Goal: Check status: Check status

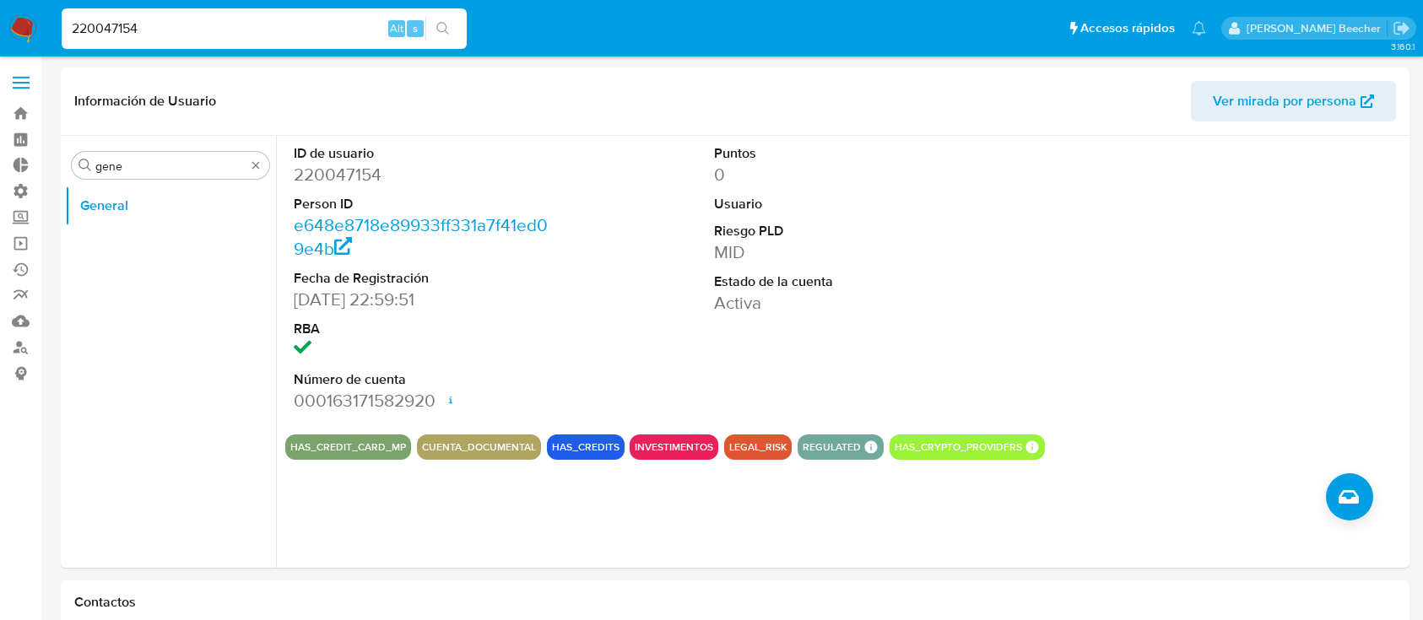
select select "10"
click at [243, 24] on input "220047154" at bounding box center [264, 29] width 405 height 22
type input "723590286"
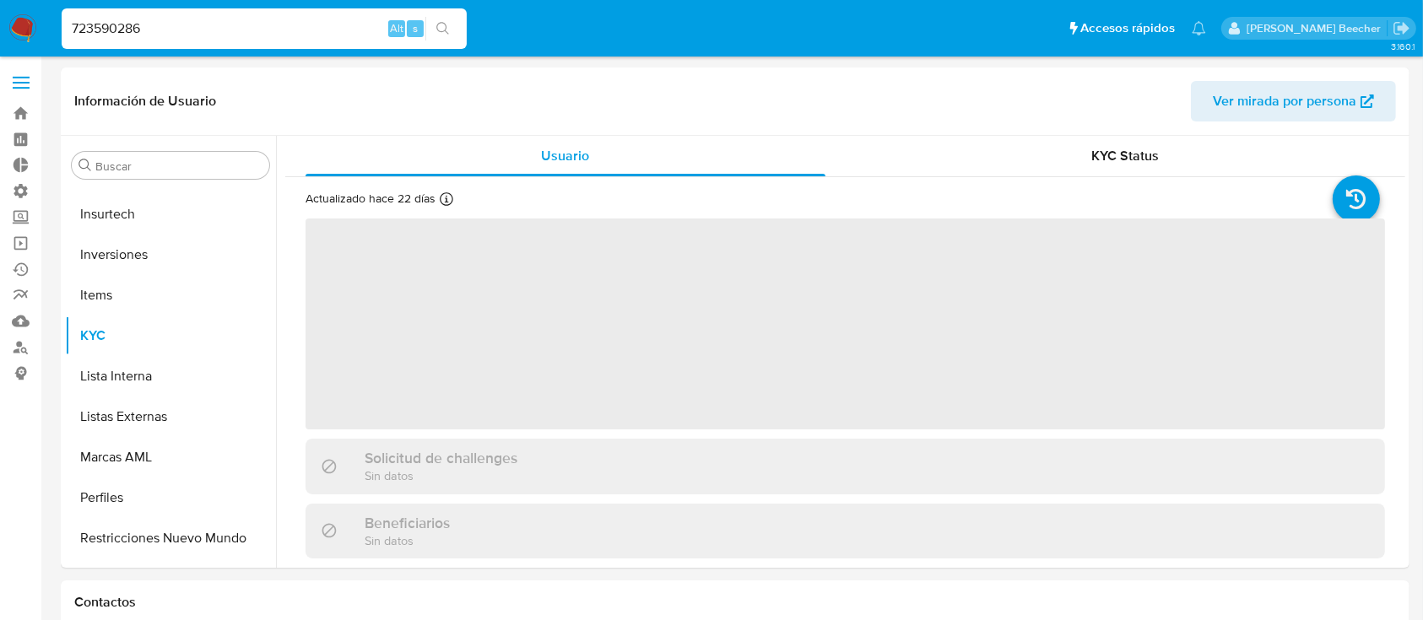
scroll to position [875, 0]
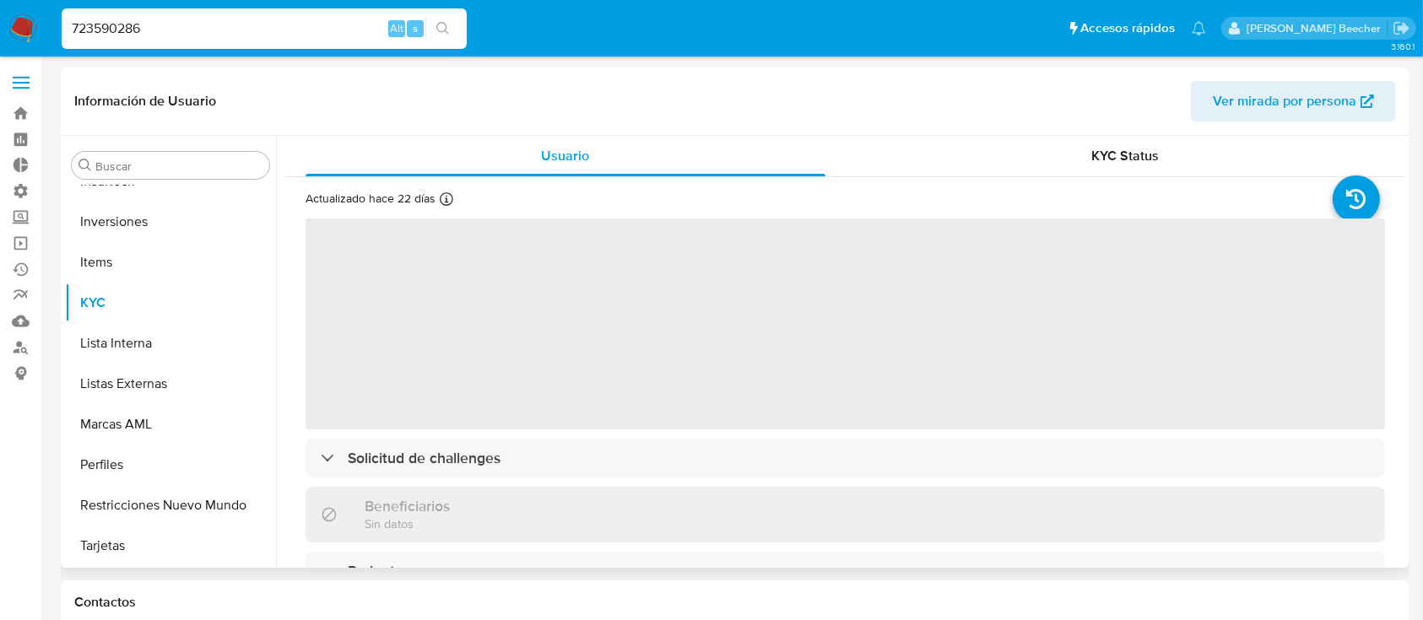
select select "10"
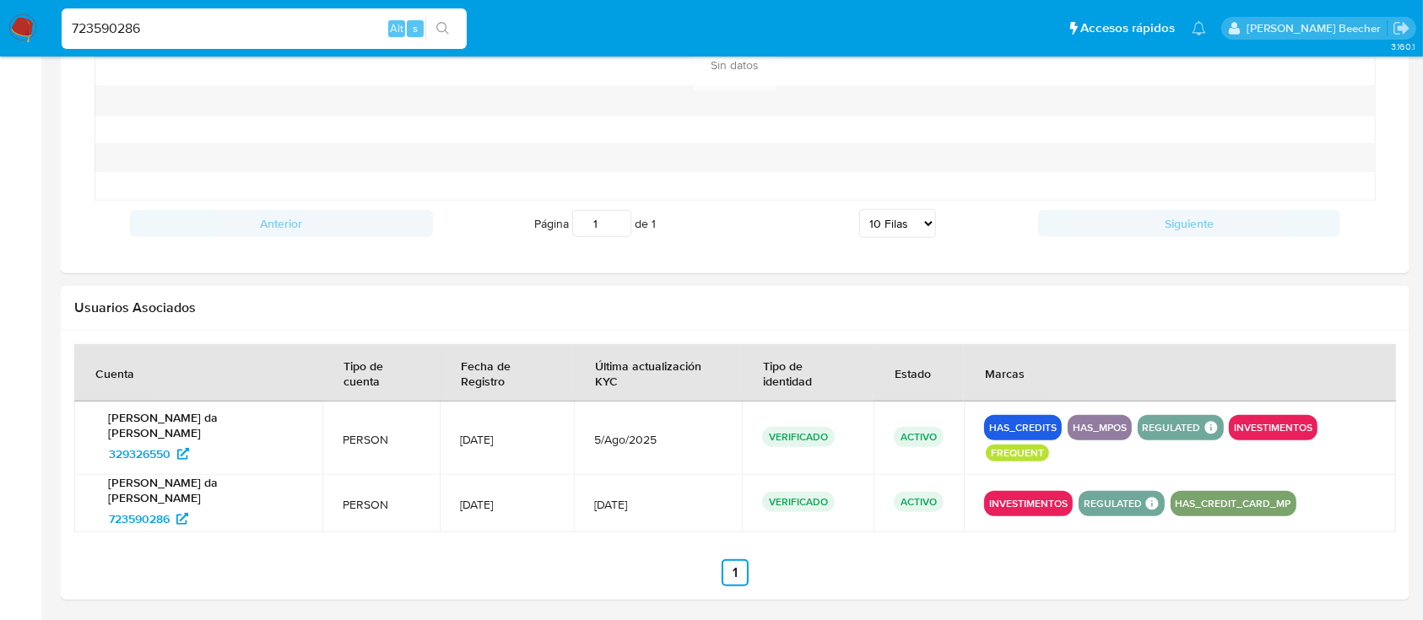
scroll to position [1469, 0]
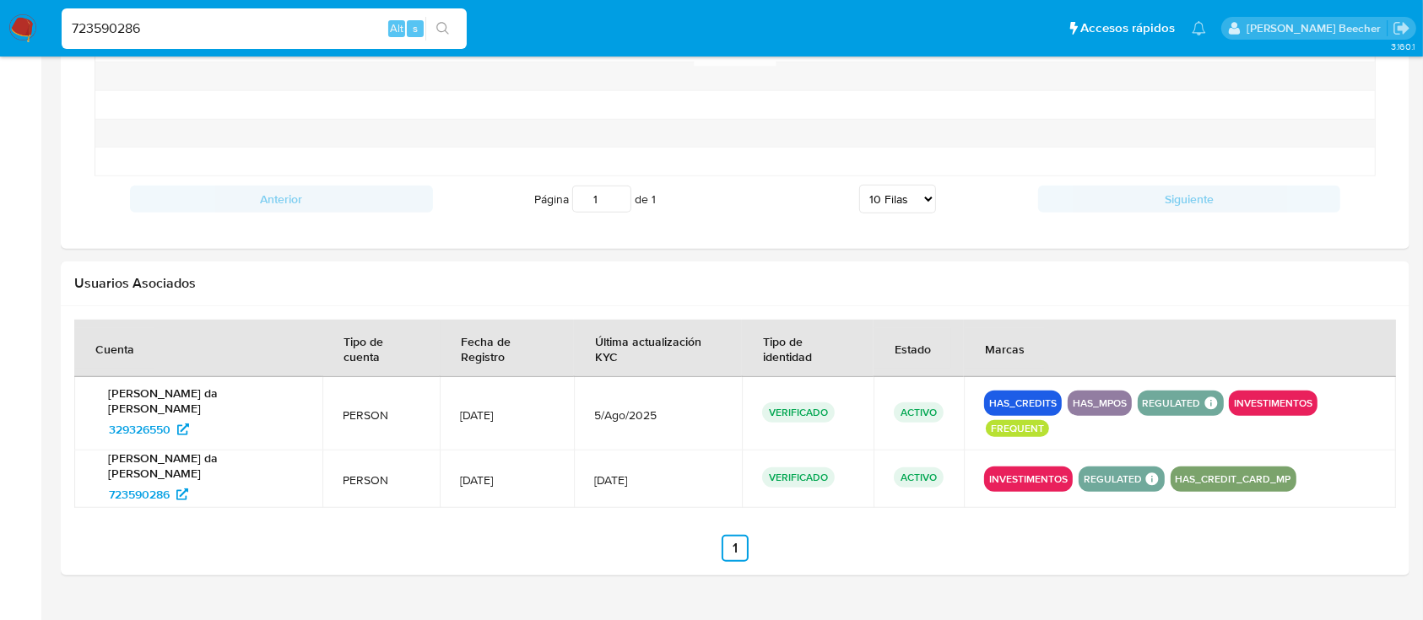
click at [203, 23] on input "723590286" at bounding box center [264, 29] width 405 height 22
paste input "549190393"
type input "549190393"
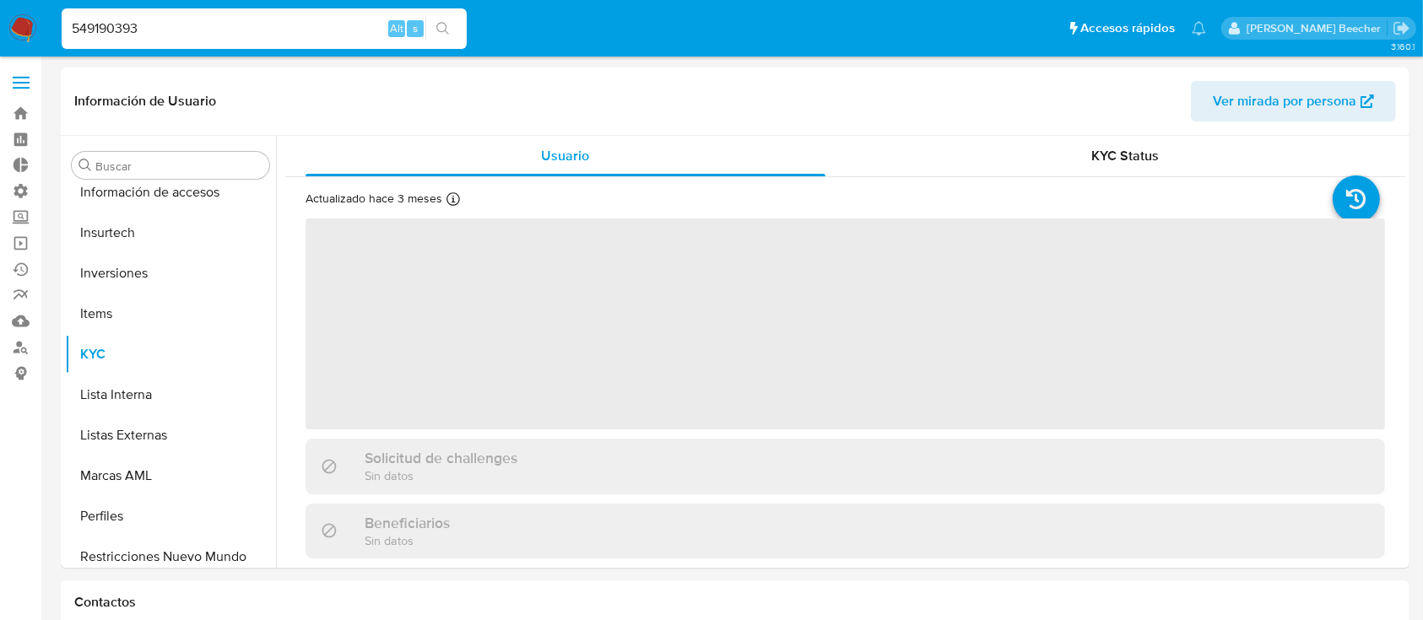
scroll to position [875, 0]
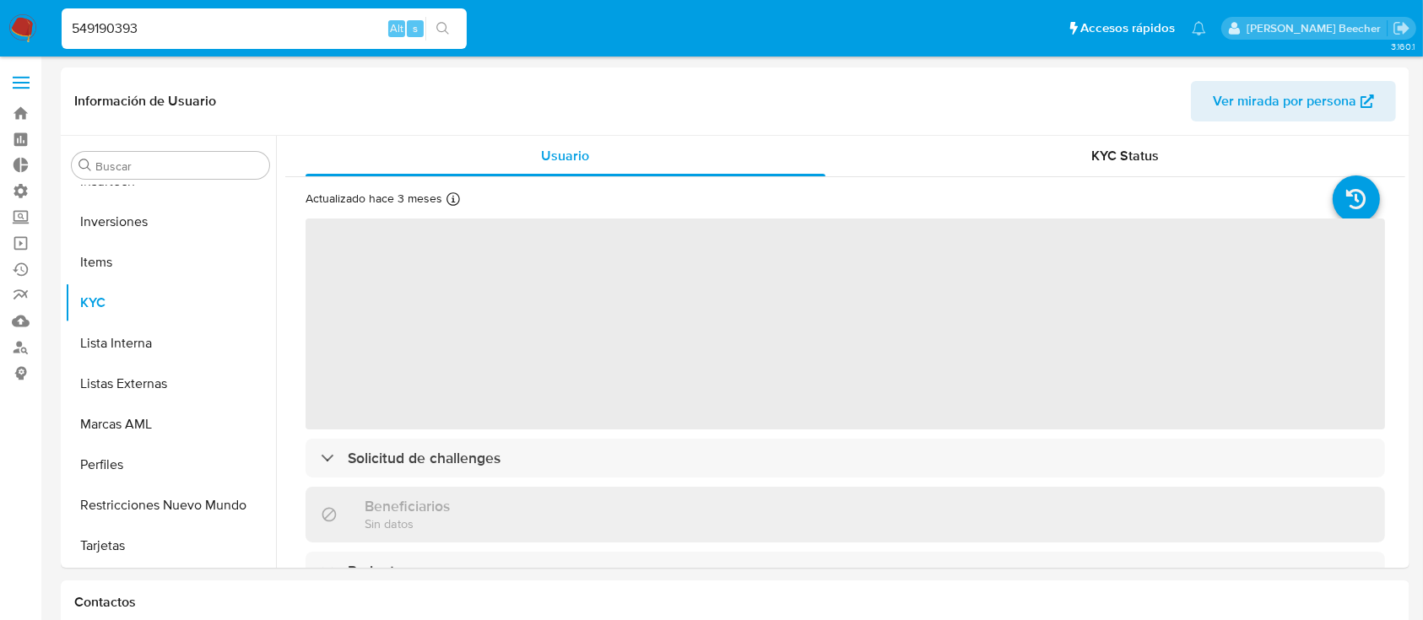
select select "10"
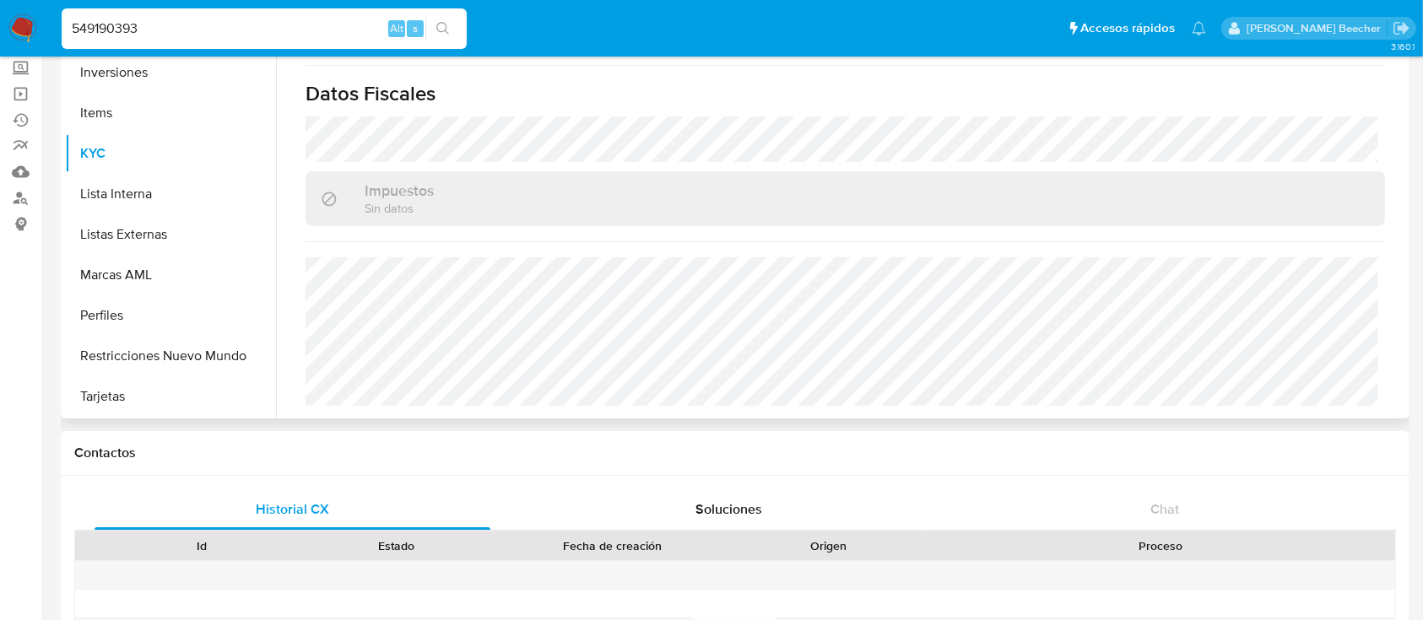
scroll to position [0, 0]
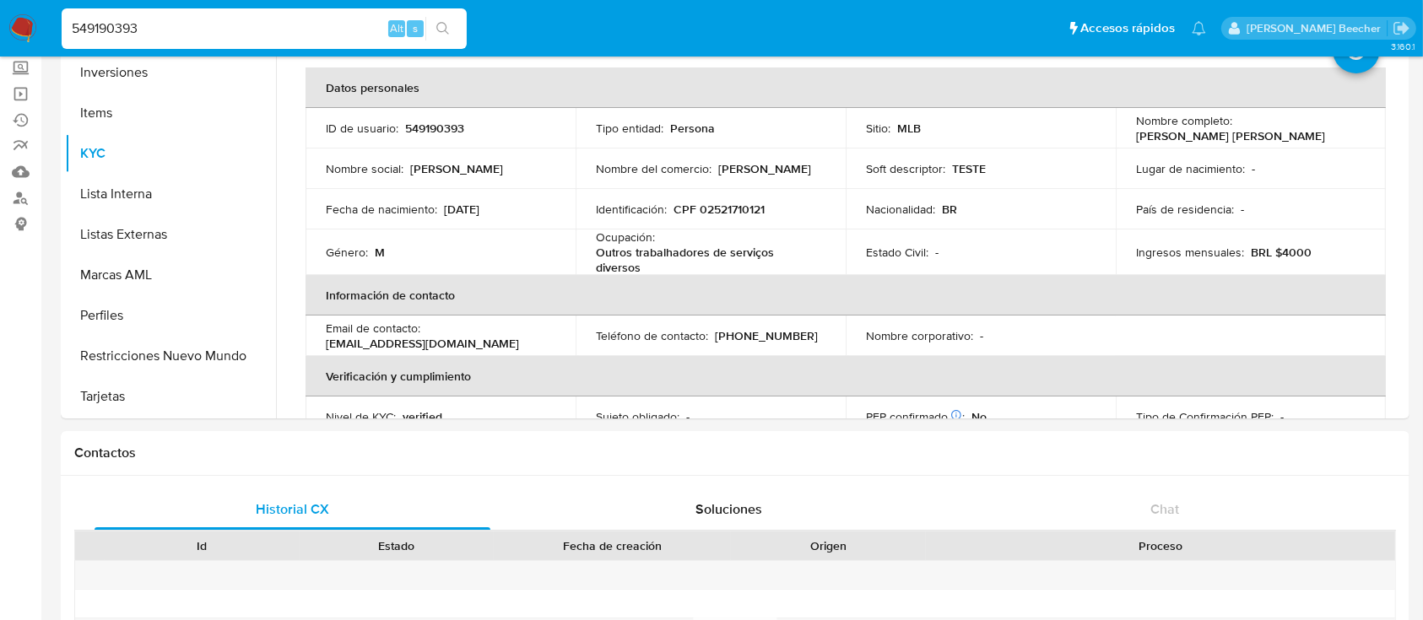
click at [357, 25] on input "549190393" at bounding box center [264, 29] width 405 height 22
paste input "475125924"
type input "475125924"
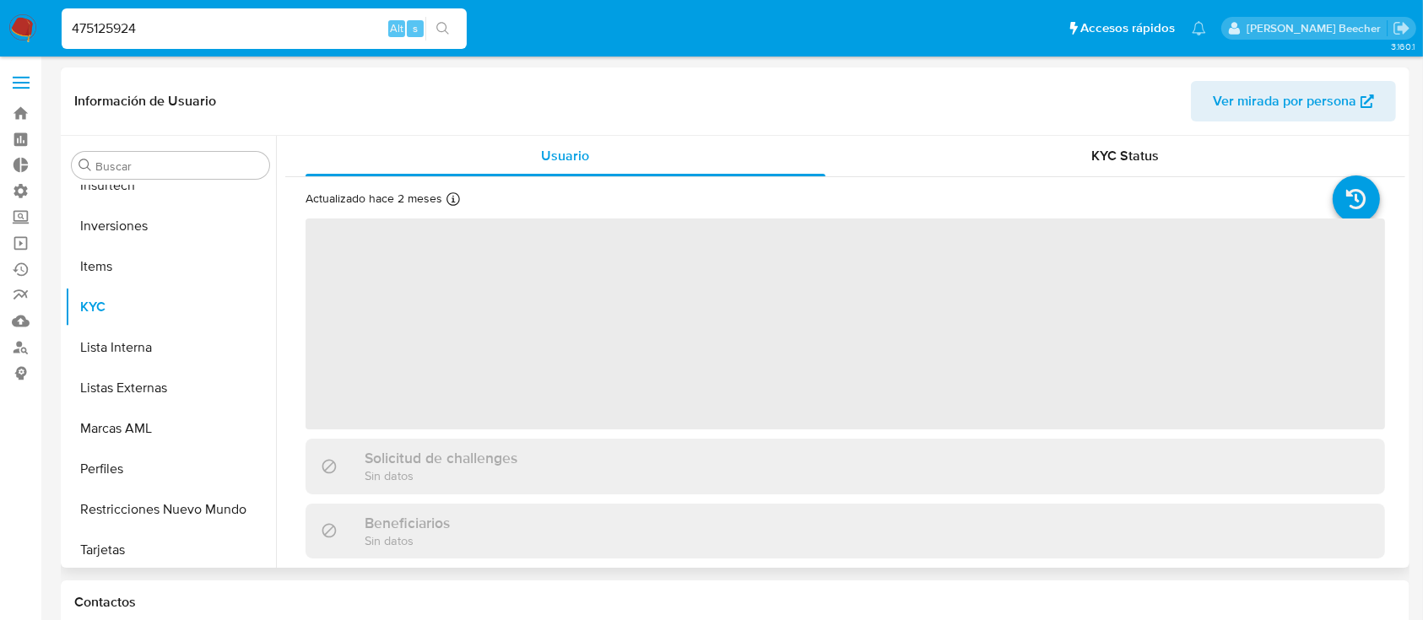
scroll to position [875, 0]
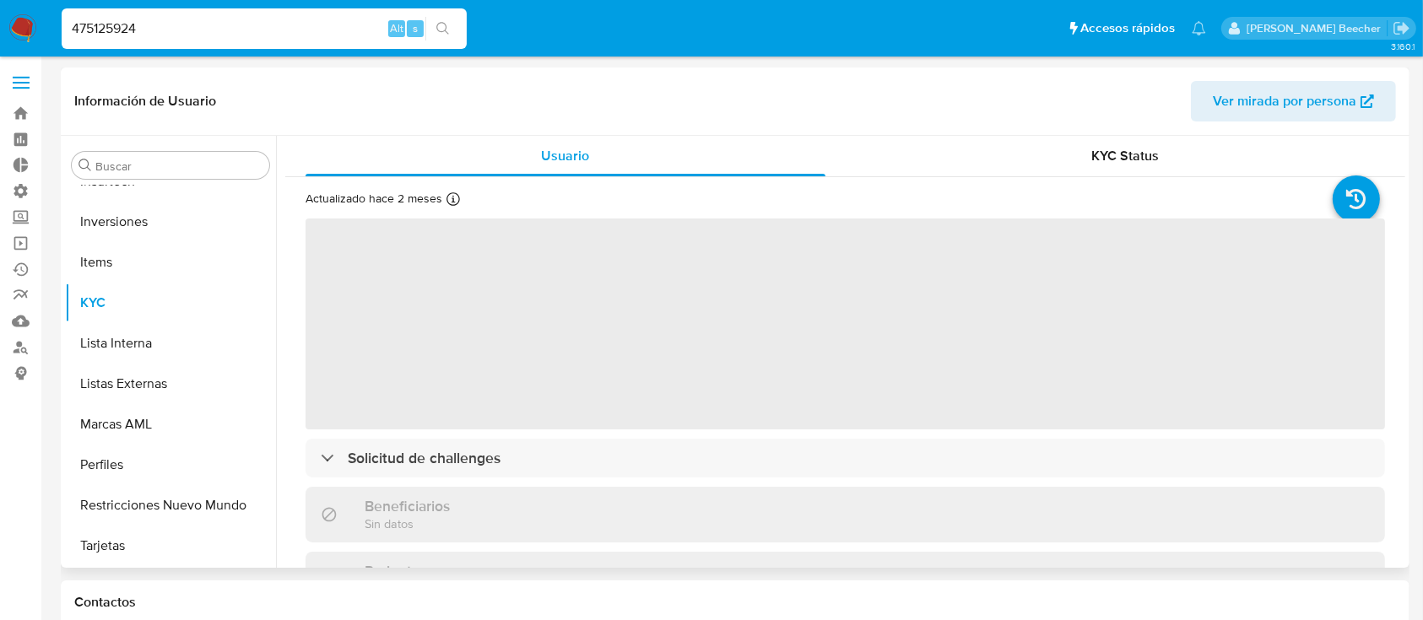
select select "10"
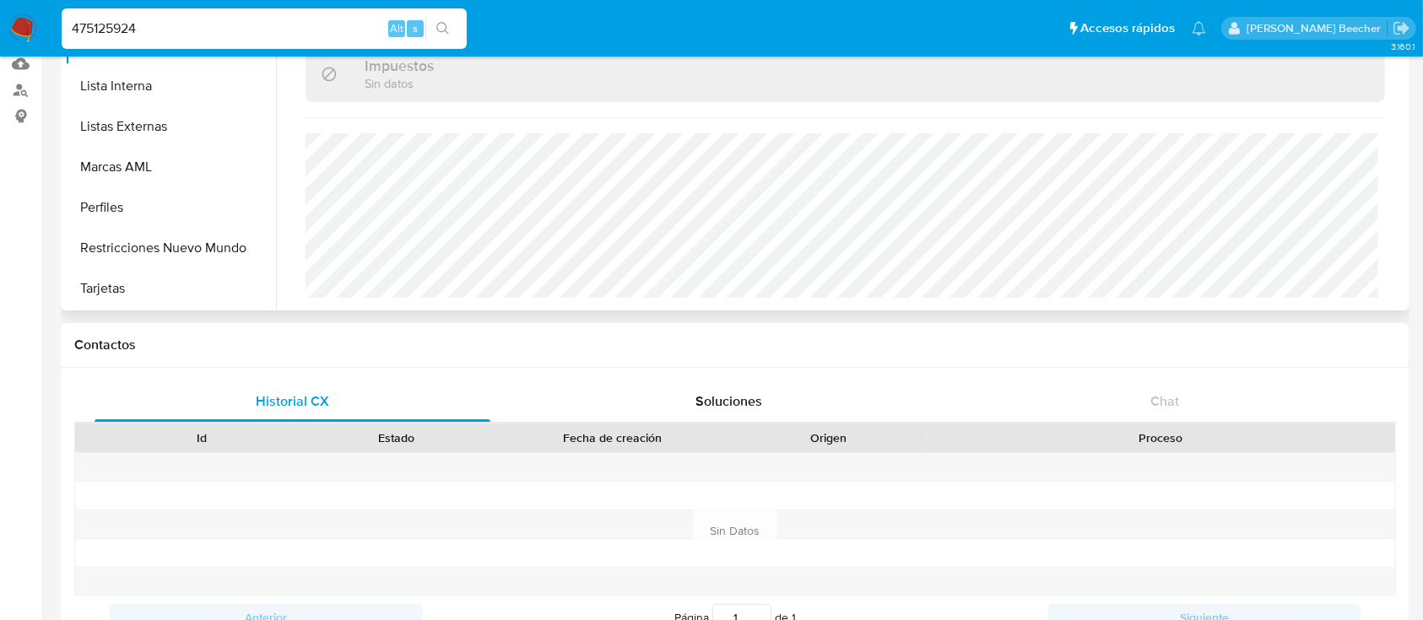
scroll to position [0, 0]
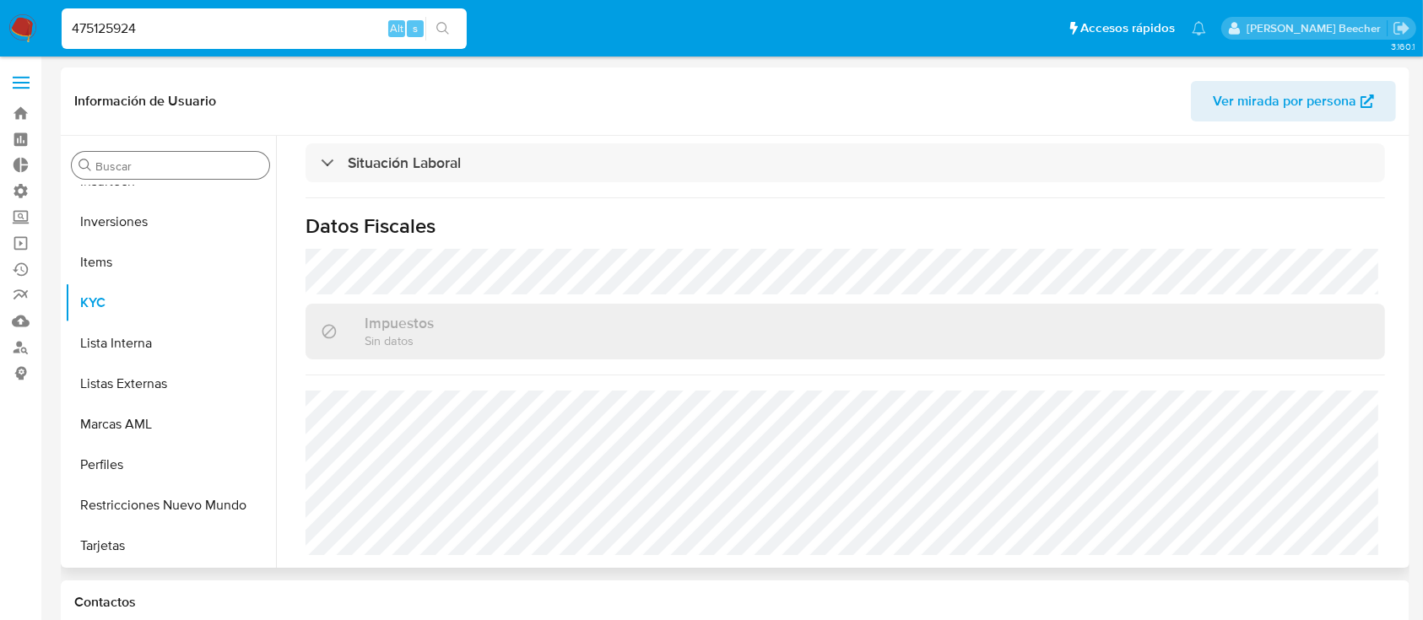
click at [150, 174] on div "Buscar" at bounding box center [170, 165] width 197 height 27
click at [153, 168] on input "Buscar" at bounding box center [178, 166] width 167 height 15
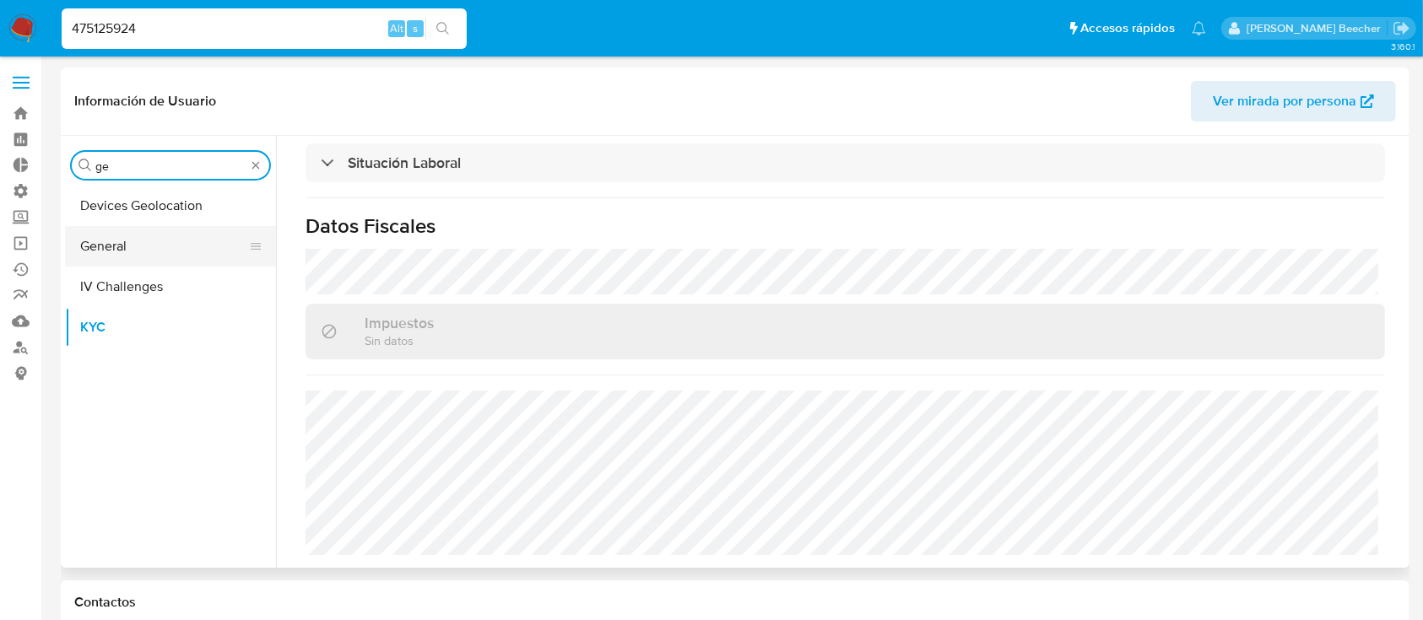
type input "ge"
click at [138, 240] on button "General" at bounding box center [163, 246] width 197 height 41
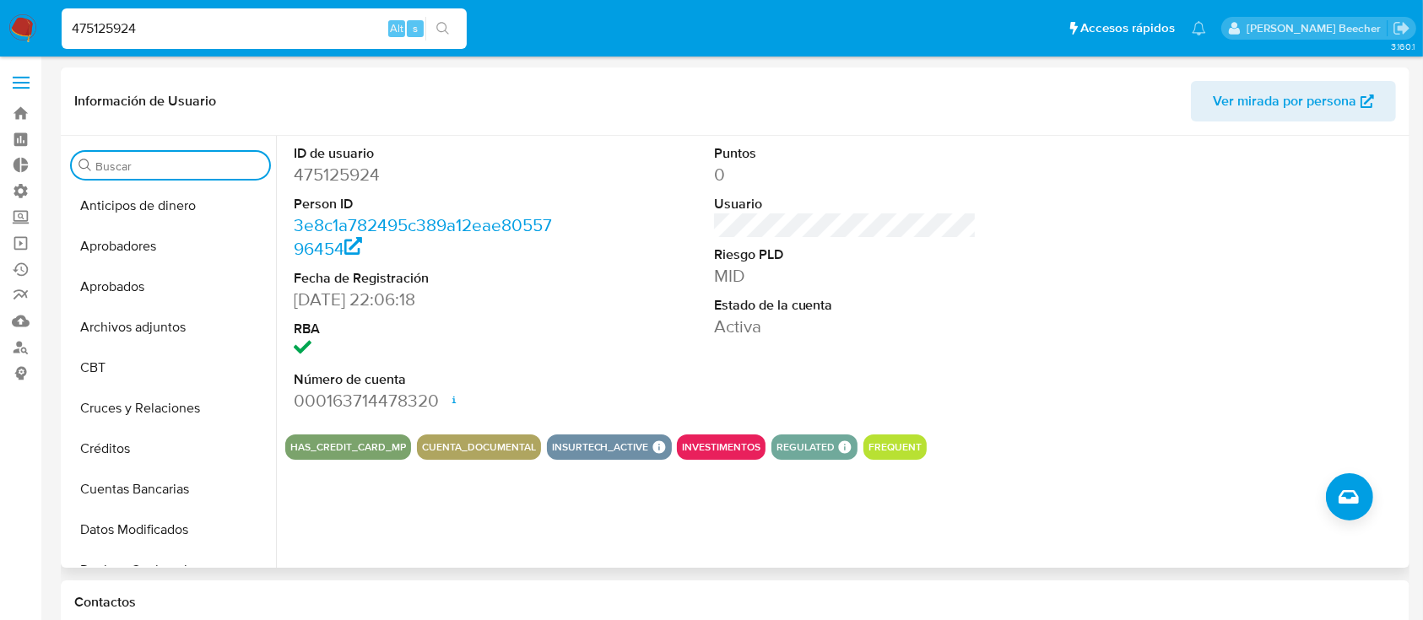
click at [233, 13] on div "475125924 Alt s" at bounding box center [264, 28] width 405 height 41
click at [257, 33] on input "475125924" at bounding box center [264, 29] width 405 height 22
paste input "126207332"
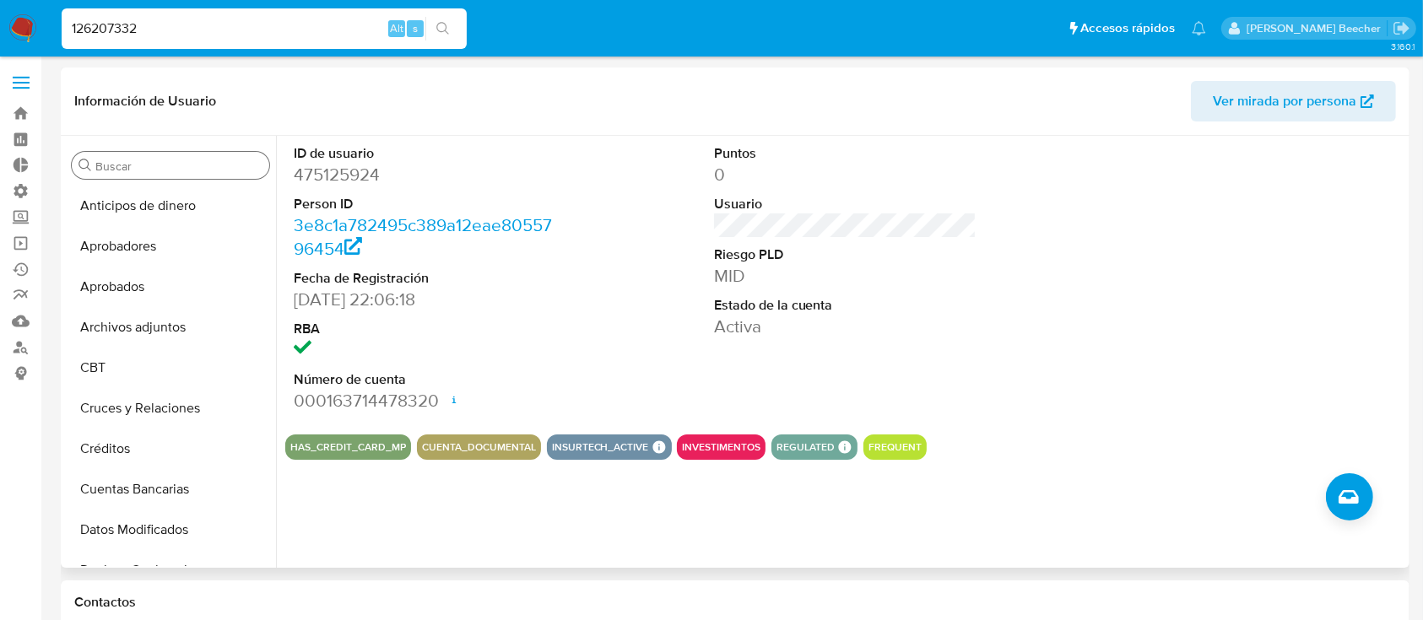
type input "126207332"
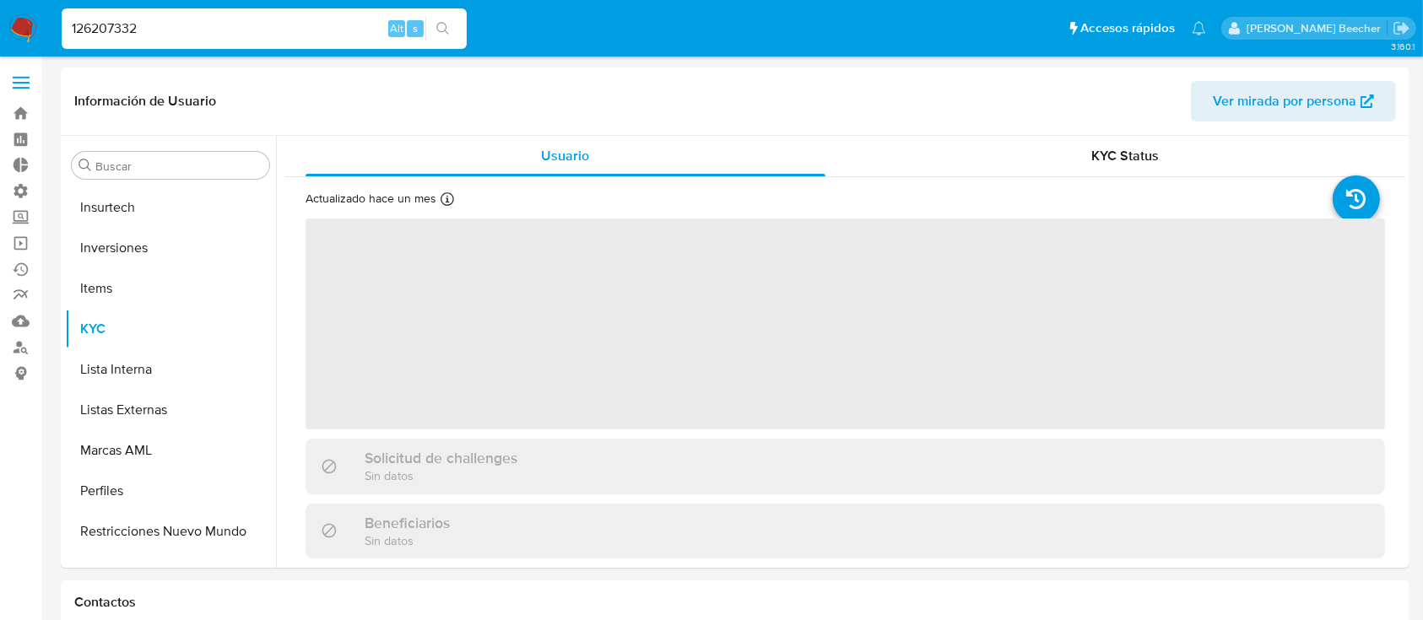
scroll to position [875, 0]
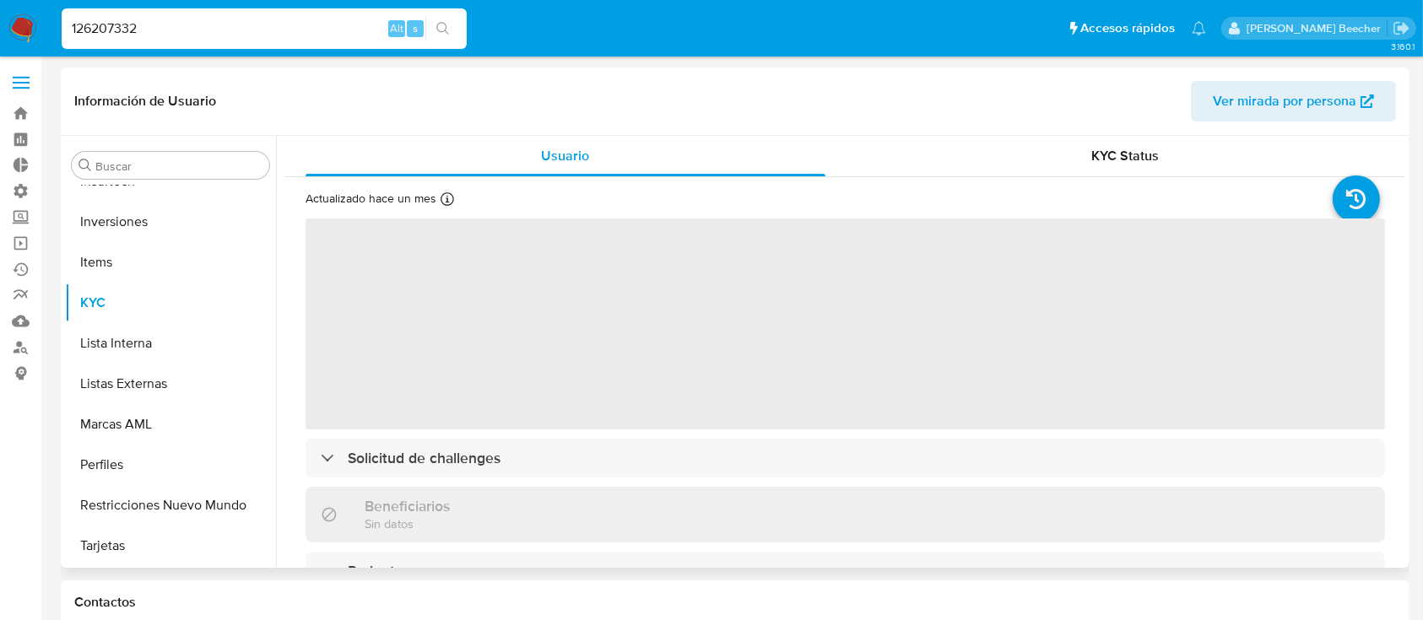
select select "10"
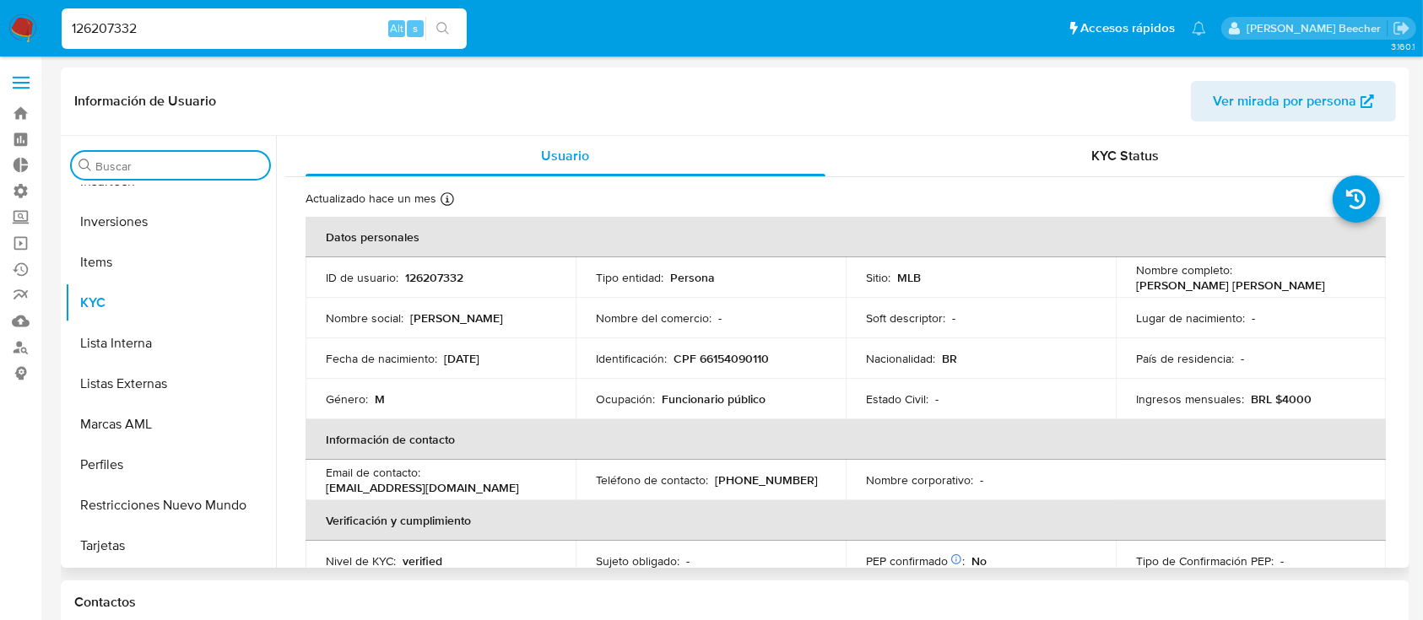
click at [147, 167] on input "Buscar" at bounding box center [178, 166] width 167 height 15
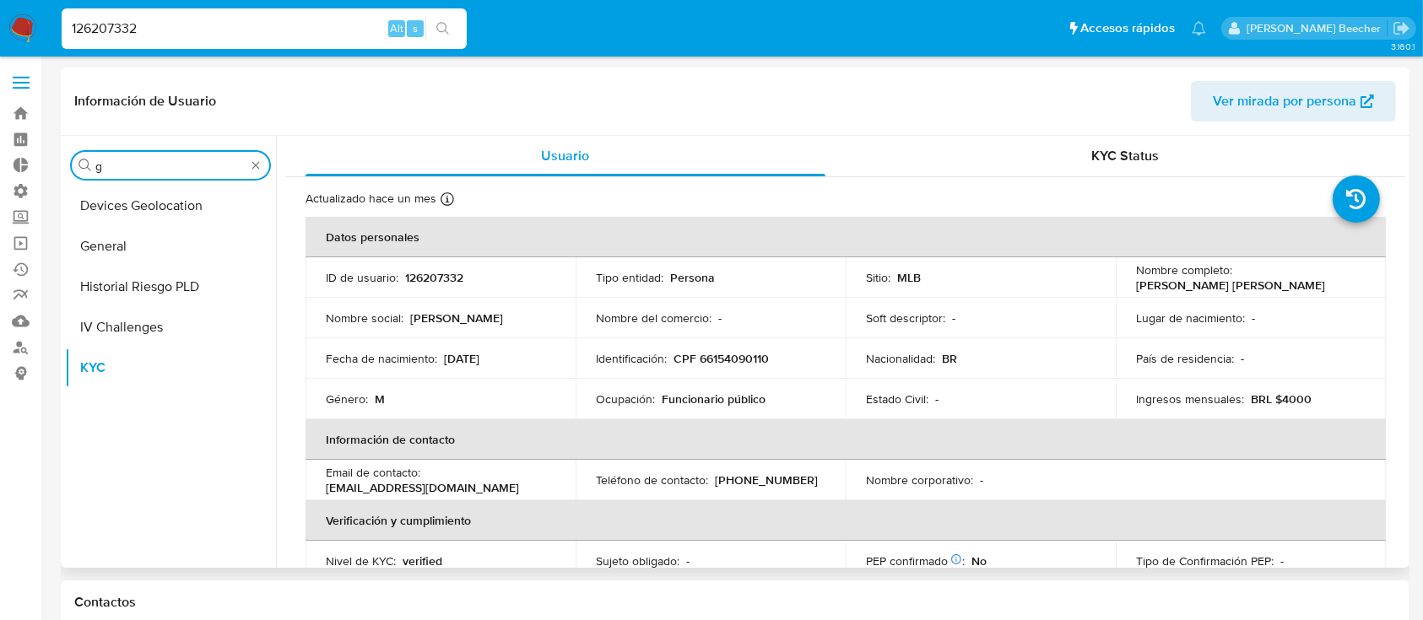
scroll to position [0, 0]
click at [156, 215] on button "General" at bounding box center [163, 206] width 197 height 41
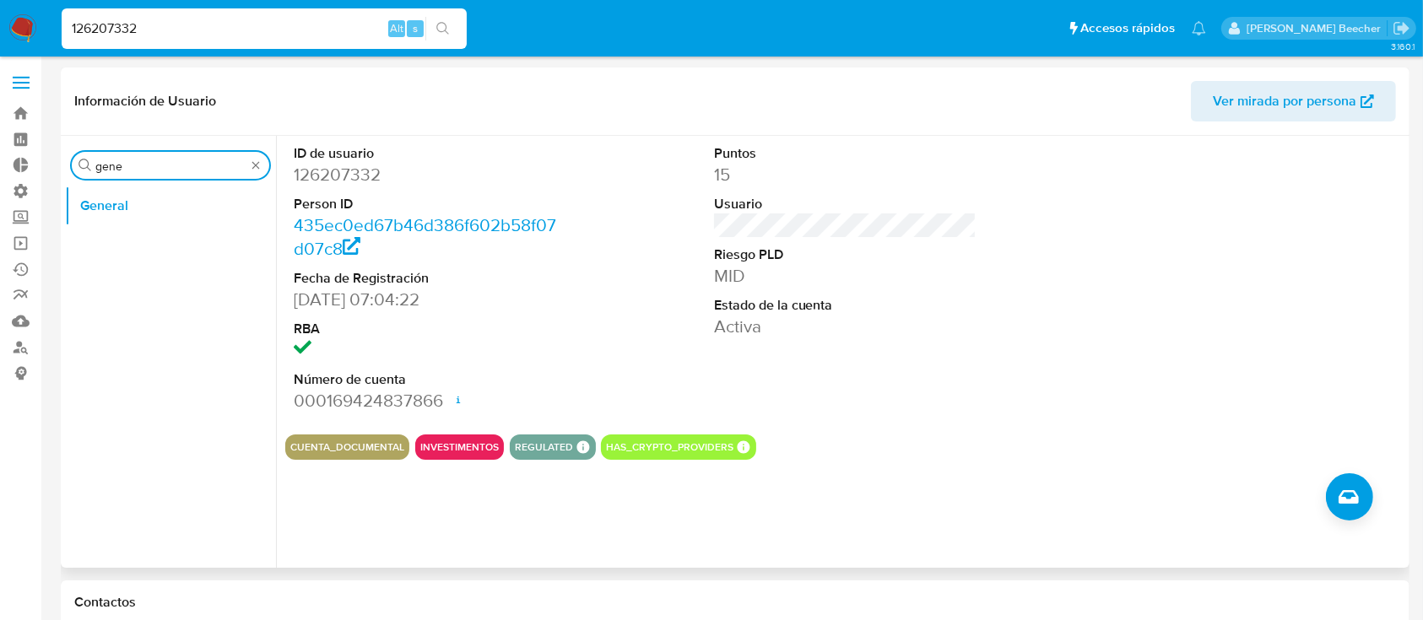
click at [186, 164] on input "gene" at bounding box center [170, 166] width 150 height 15
click at [185, 165] on input "gene" at bounding box center [170, 166] width 150 height 15
type input "l"
type input "kyc"
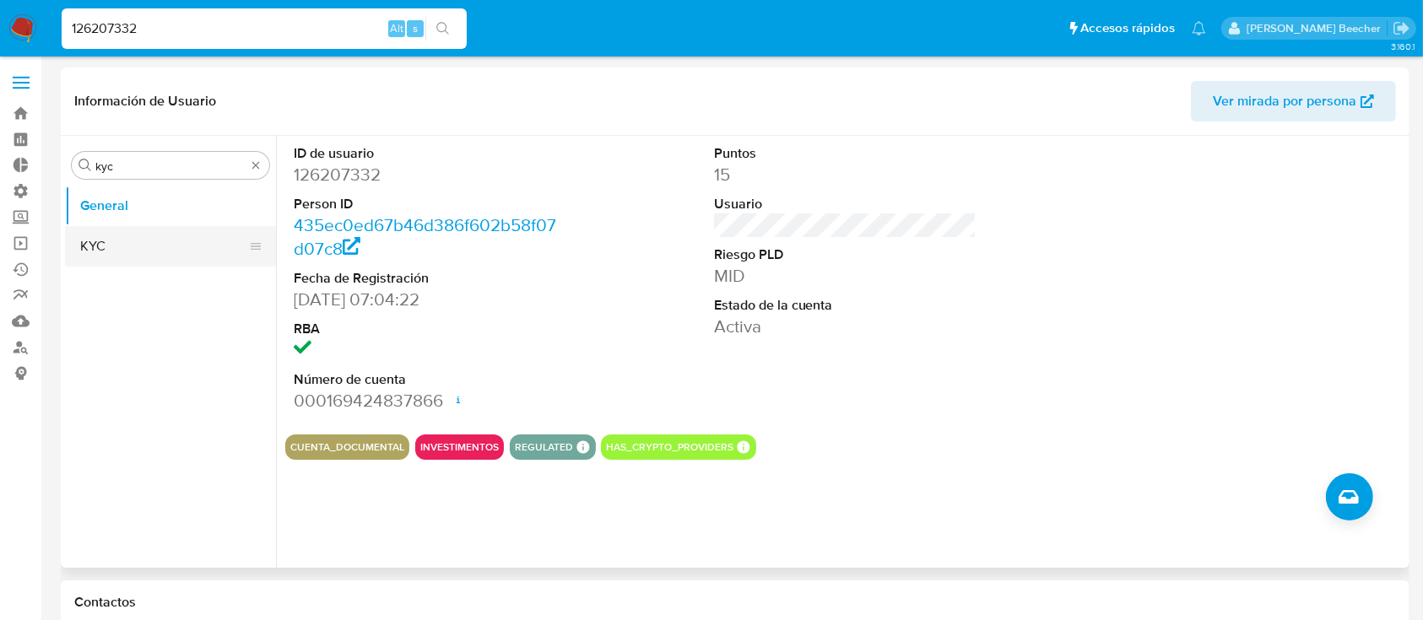
click at [132, 240] on button "KYC" at bounding box center [163, 246] width 197 height 41
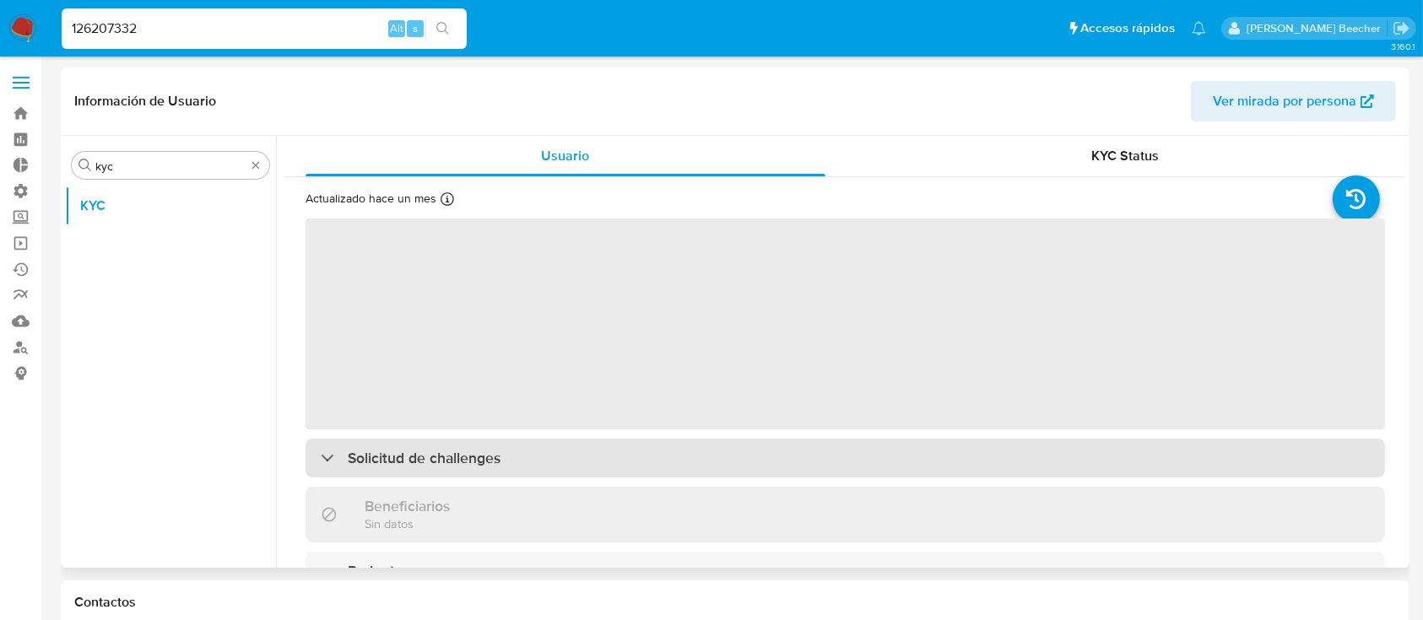
click at [625, 462] on div "Solicitud de challenges" at bounding box center [844, 458] width 1079 height 39
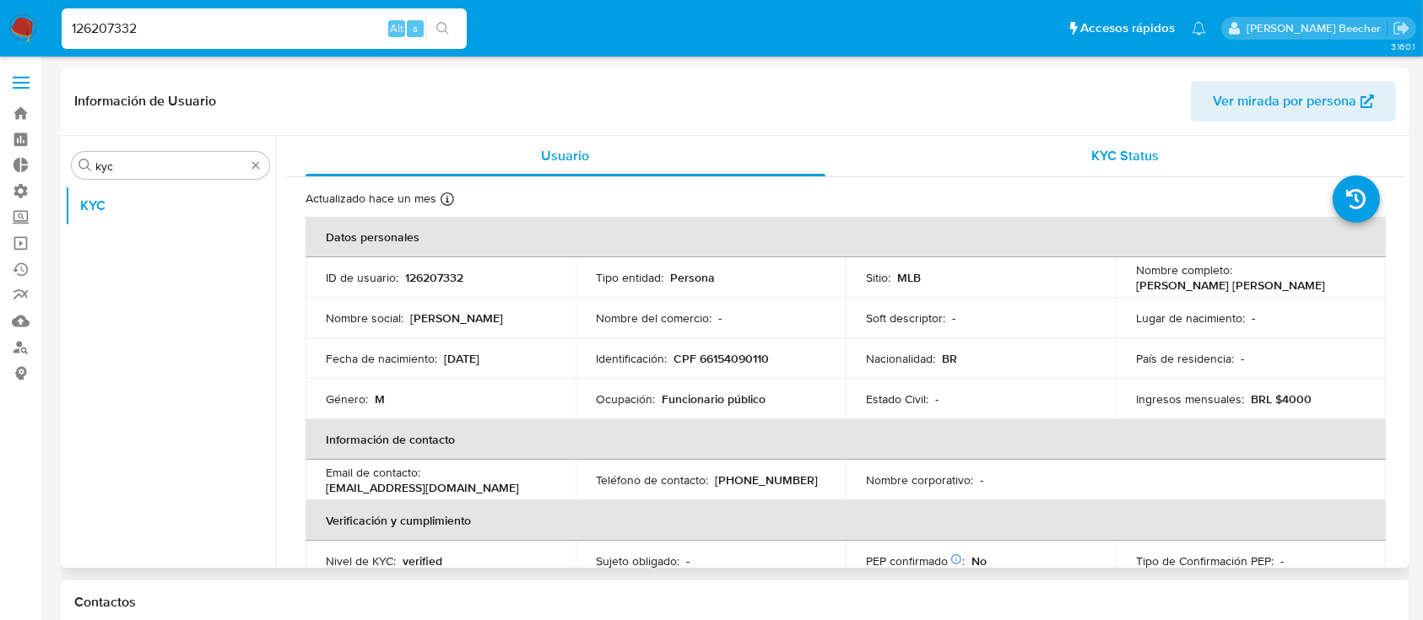
click at [1144, 154] on span "KYC Status" at bounding box center [1125, 155] width 68 height 19
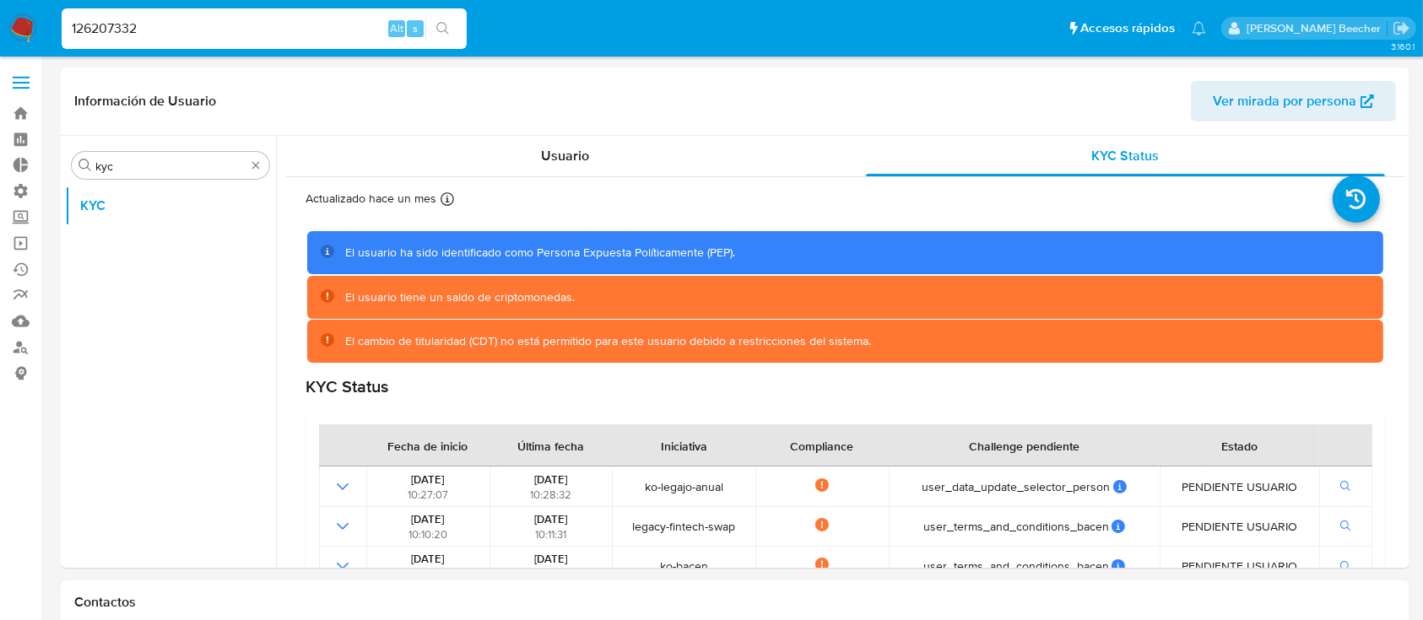
click at [214, 18] on input "126207332" at bounding box center [264, 29] width 405 height 22
paste input "559407350"
type input "559407350"
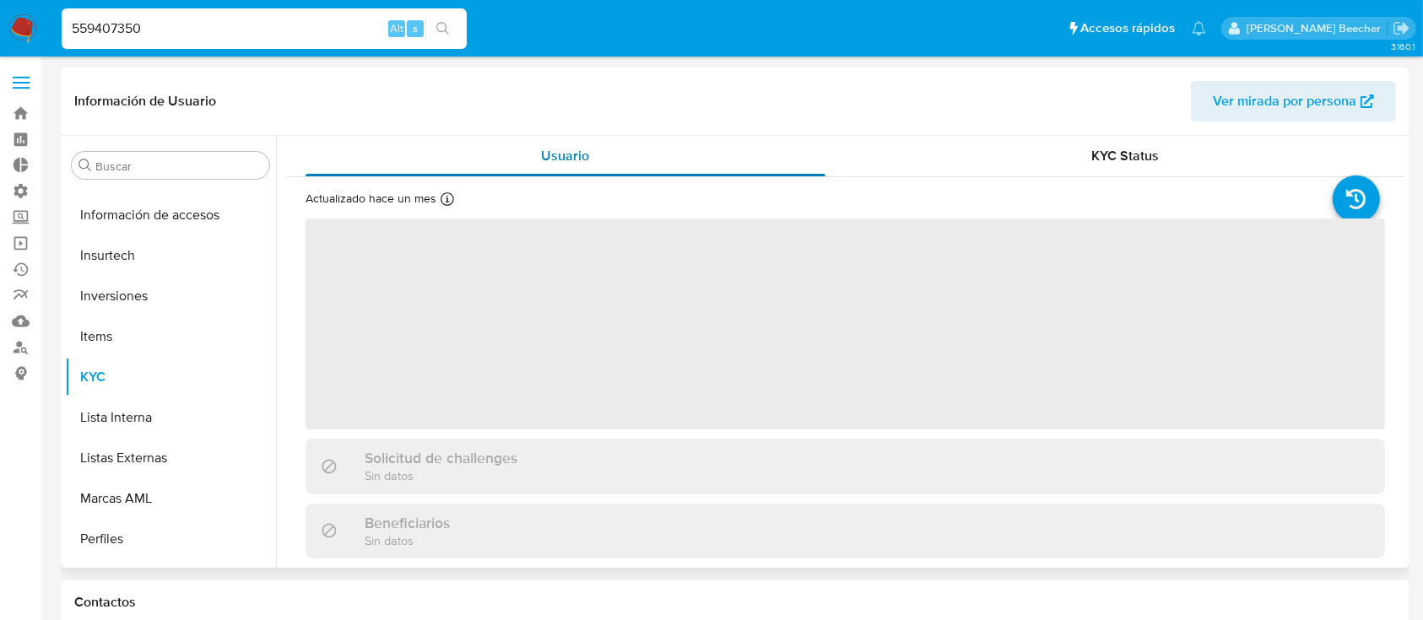
scroll to position [875, 0]
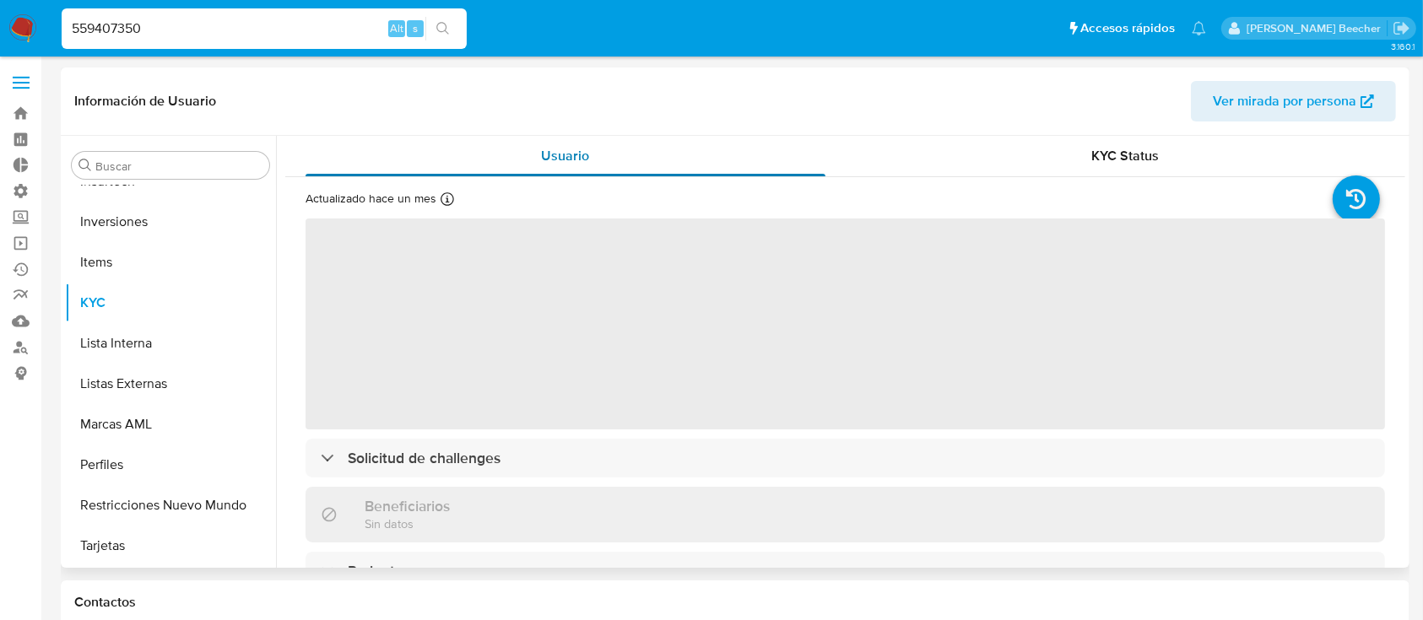
select select "10"
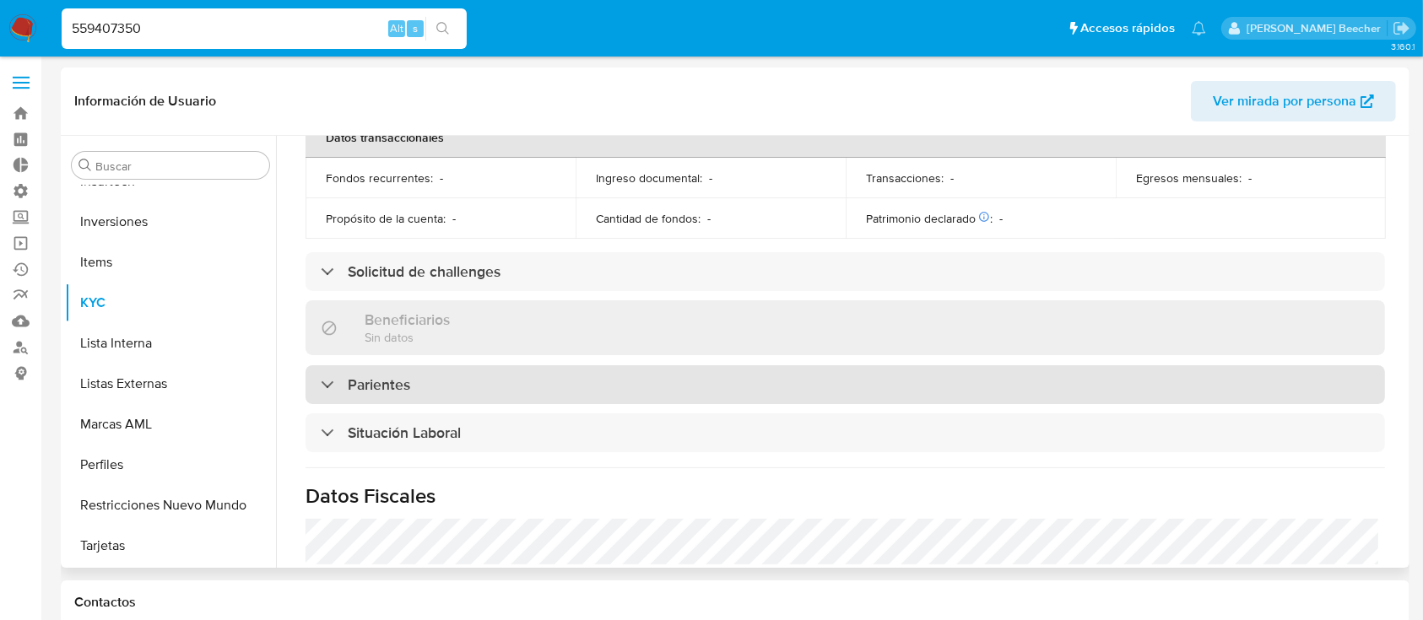
scroll to position [470, 0]
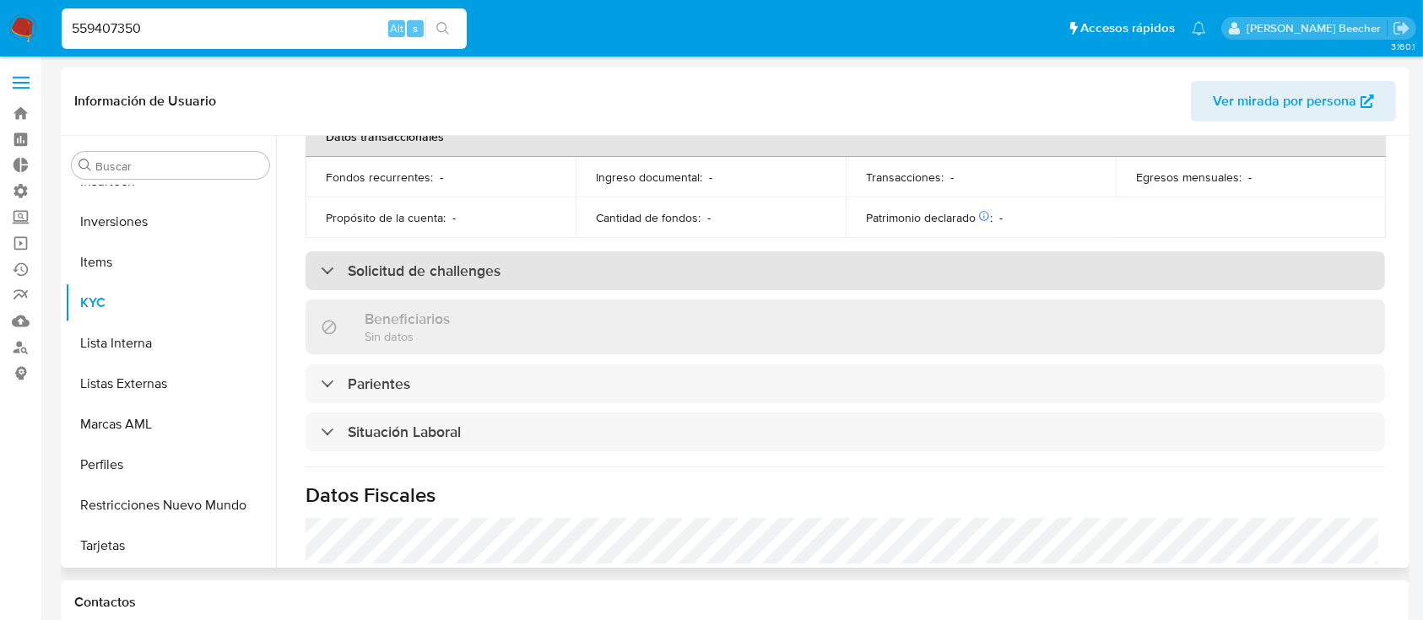
click at [443, 287] on div "Solicitud de challenges" at bounding box center [844, 270] width 1079 height 39
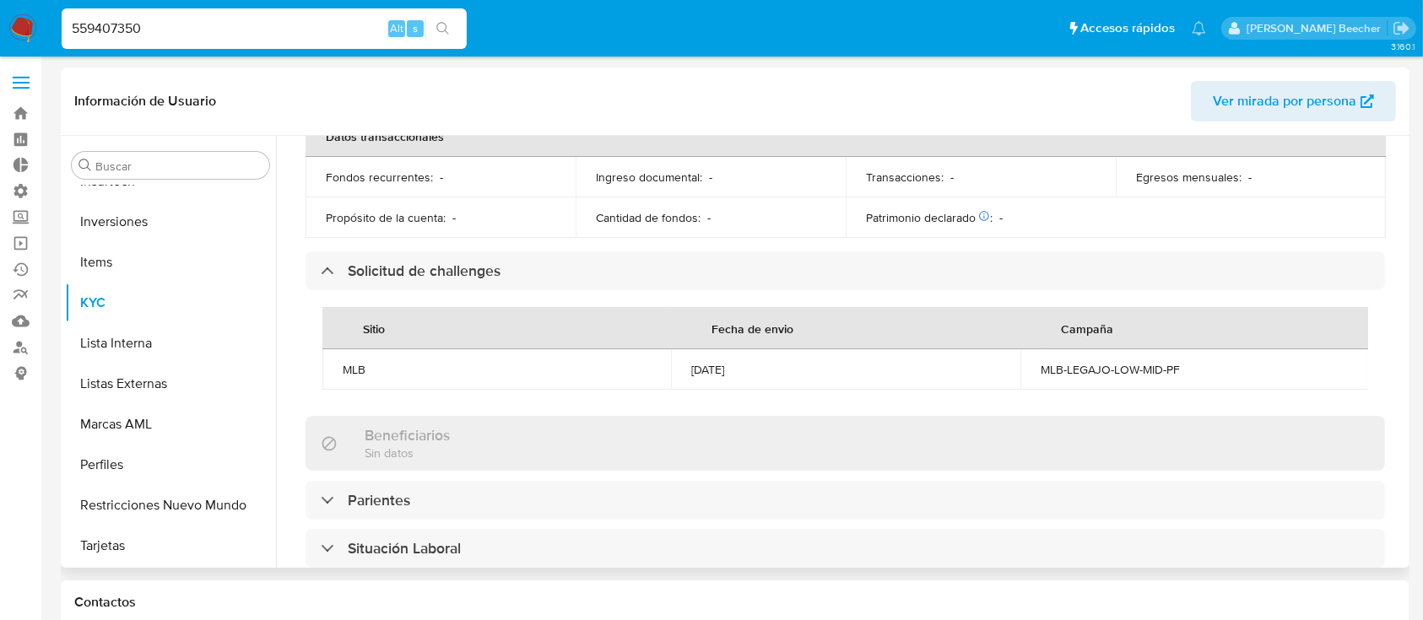
scroll to position [0, 0]
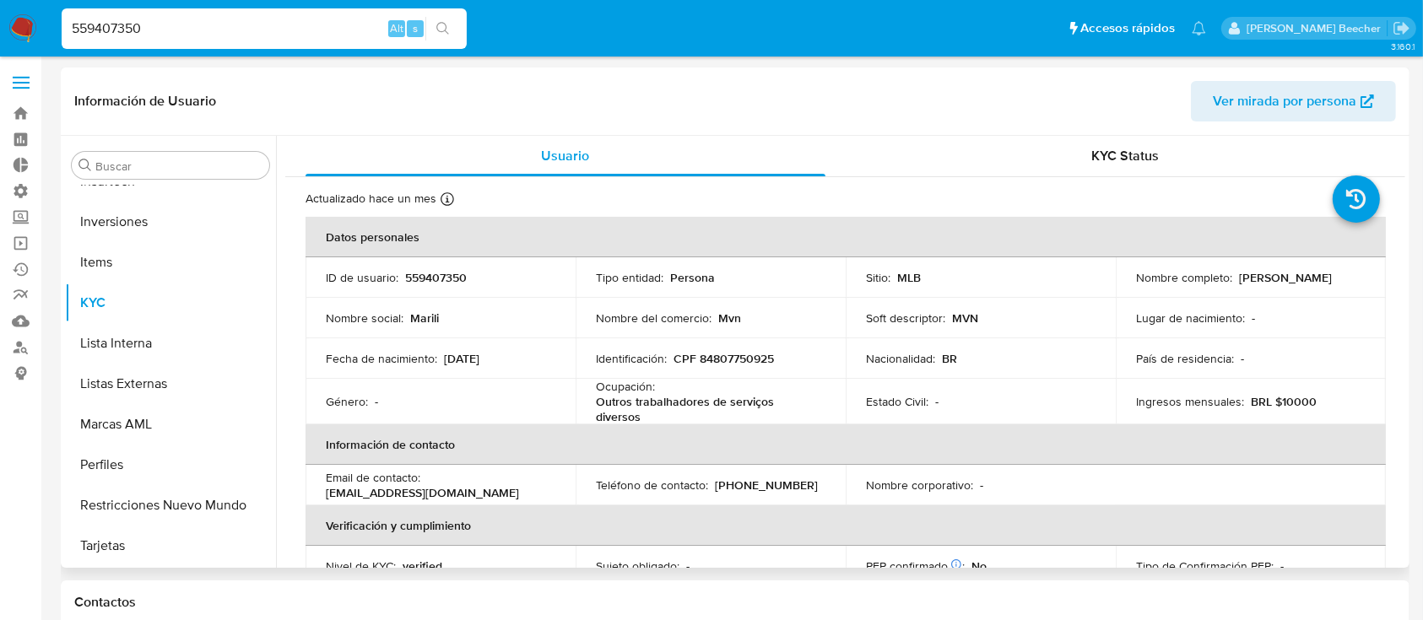
click at [1132, 129] on div "Información de Usuario Ver mirada por persona" at bounding box center [735, 102] width 1348 height 68
click at [1124, 159] on span "KYC Status" at bounding box center [1125, 155] width 68 height 19
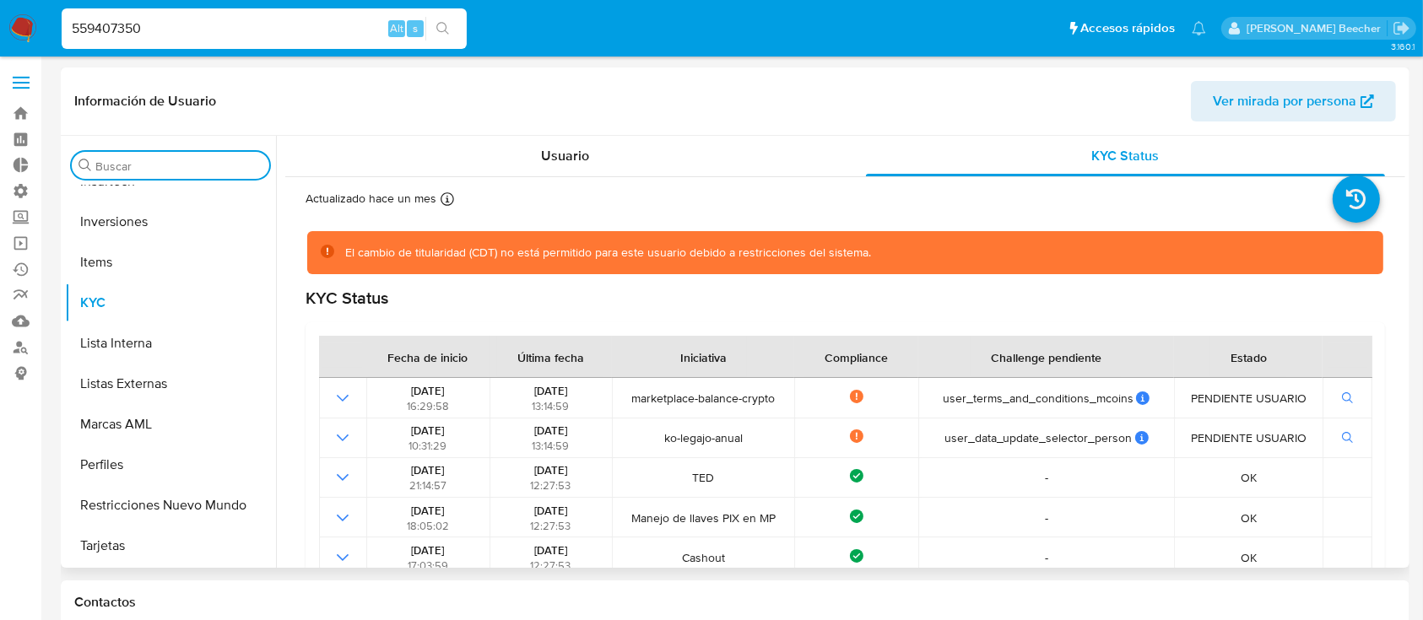
click at [194, 172] on input "Buscar" at bounding box center [178, 166] width 167 height 15
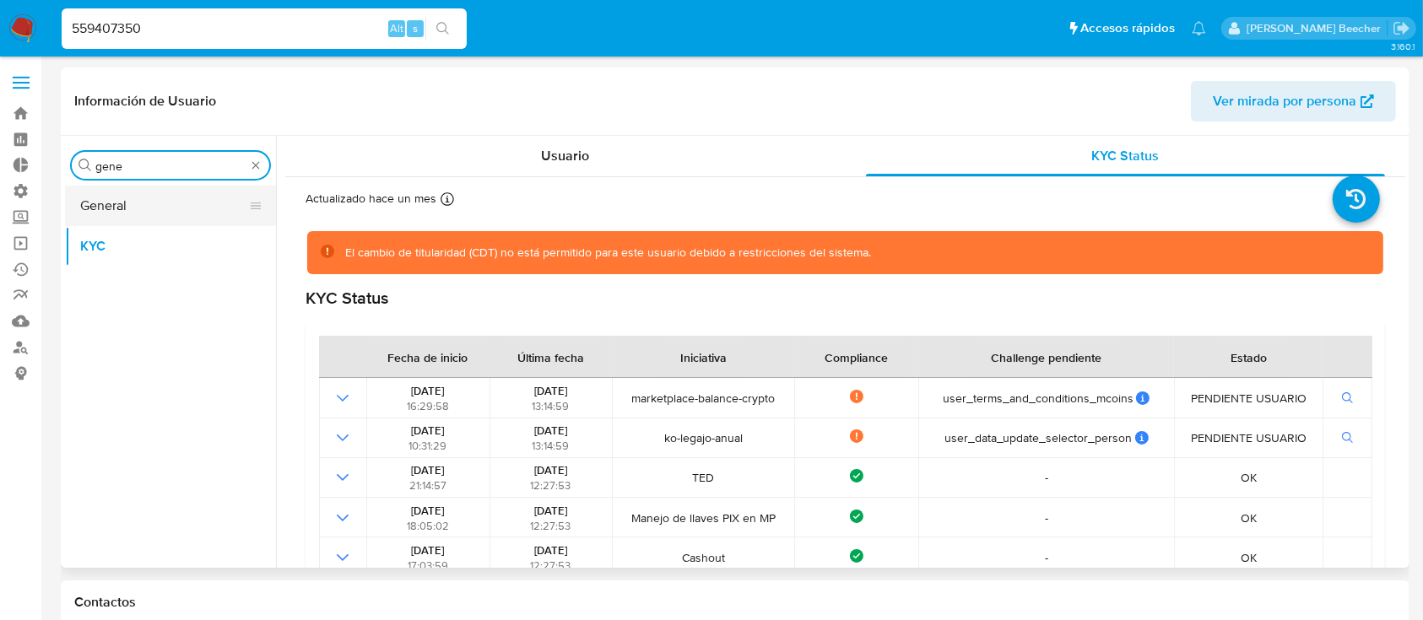
type input "gene"
click at [121, 209] on button "General" at bounding box center [163, 206] width 197 height 41
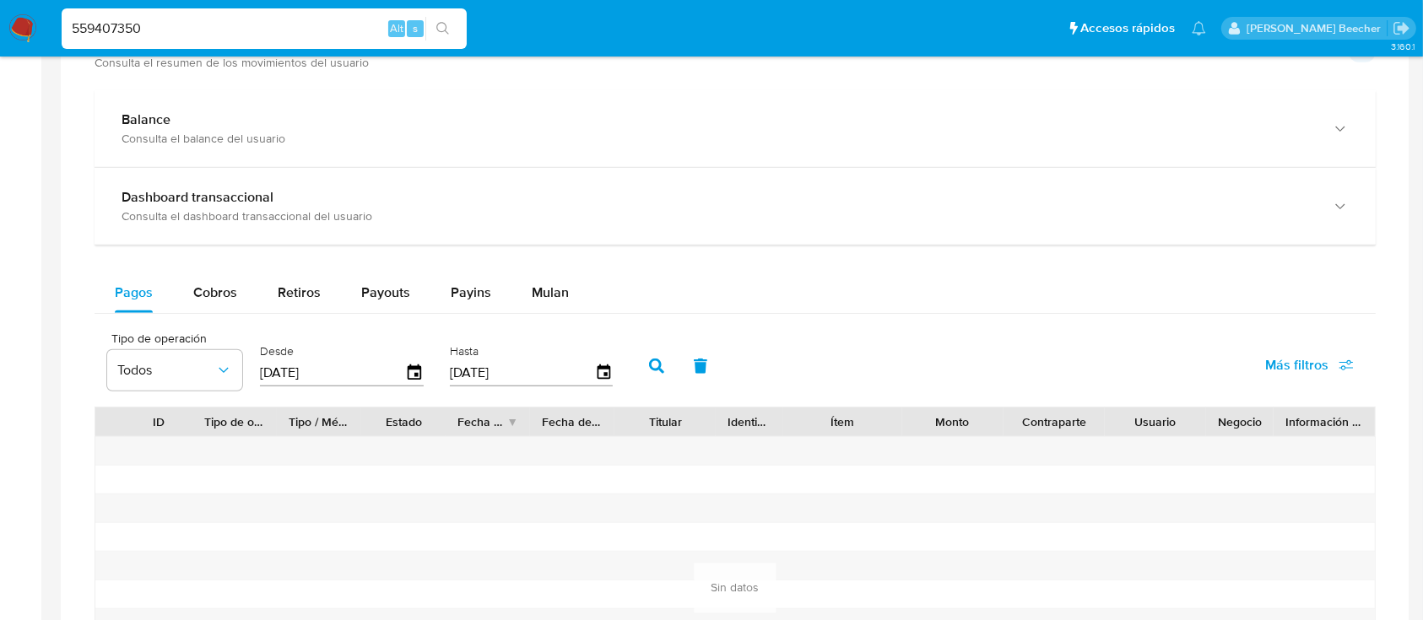
scroll to position [1450, 0]
